Goal: Navigation & Orientation: Find specific page/section

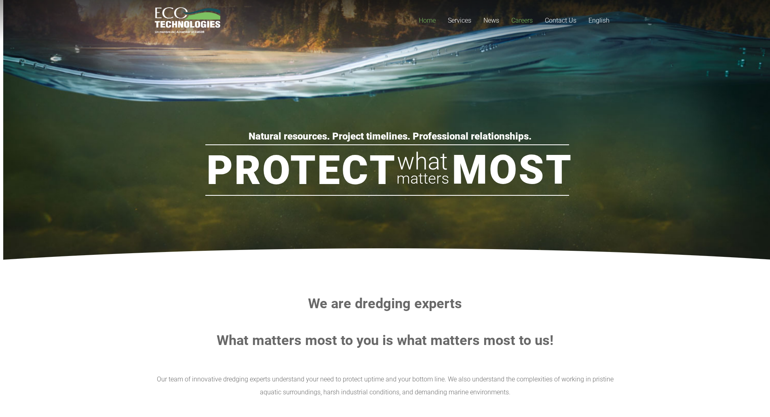
click at [527, 19] on span "Careers" at bounding box center [521, 21] width 21 height 8
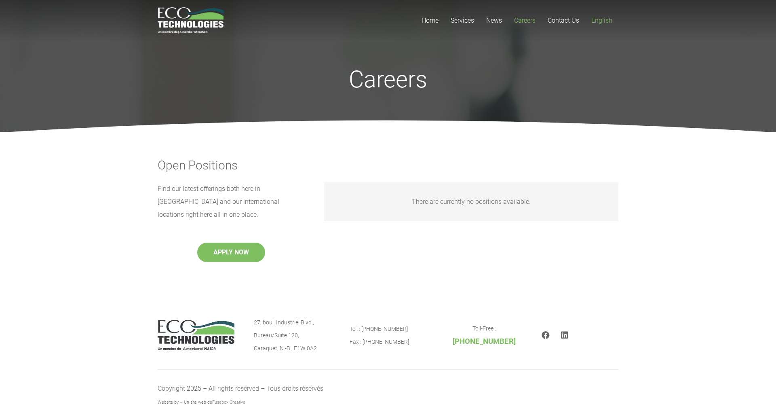
click at [594, 20] on span "English" at bounding box center [601, 21] width 21 height 8
